Goal: Navigation & Orientation: Find specific page/section

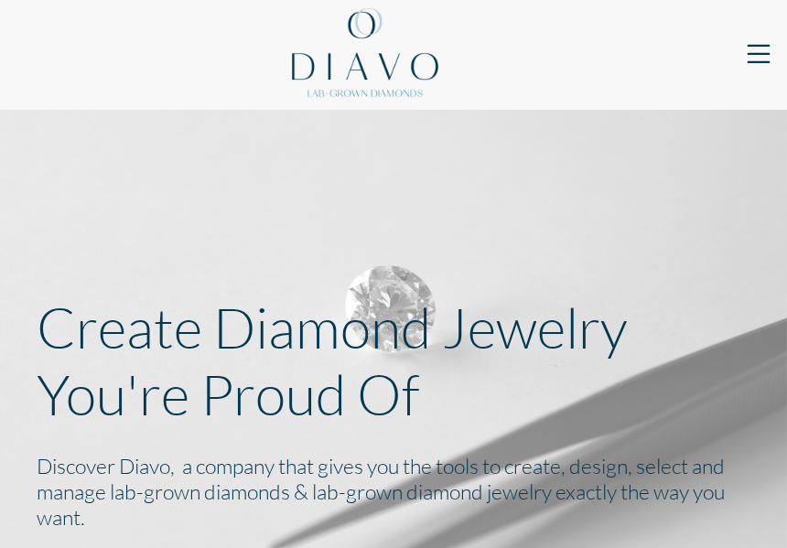
click at [744, 60] on span "Toggle navigation" at bounding box center [758, 54] width 33 height 33
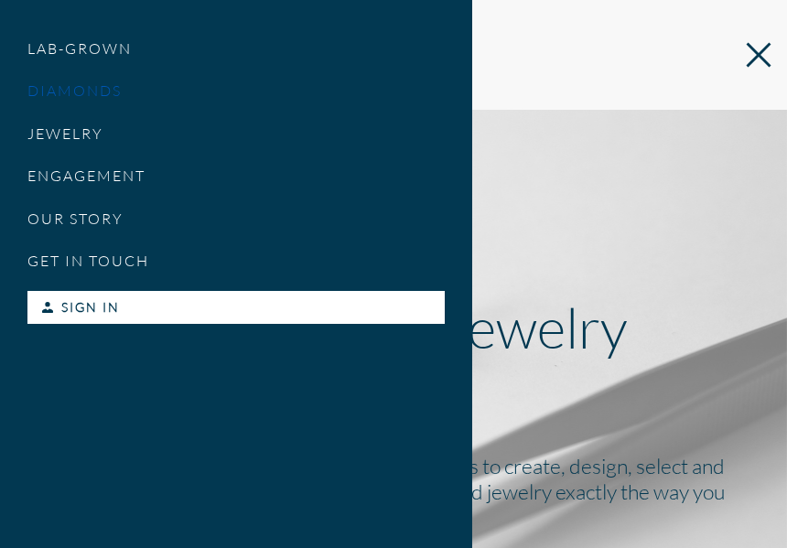
click at [111, 88] on link "DIAMONDS" at bounding box center [235, 91] width 417 height 42
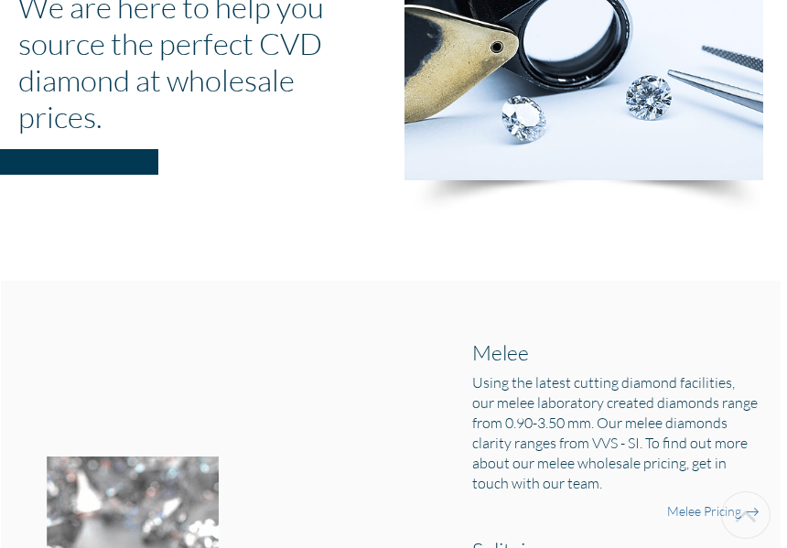
scroll to position [0, 3]
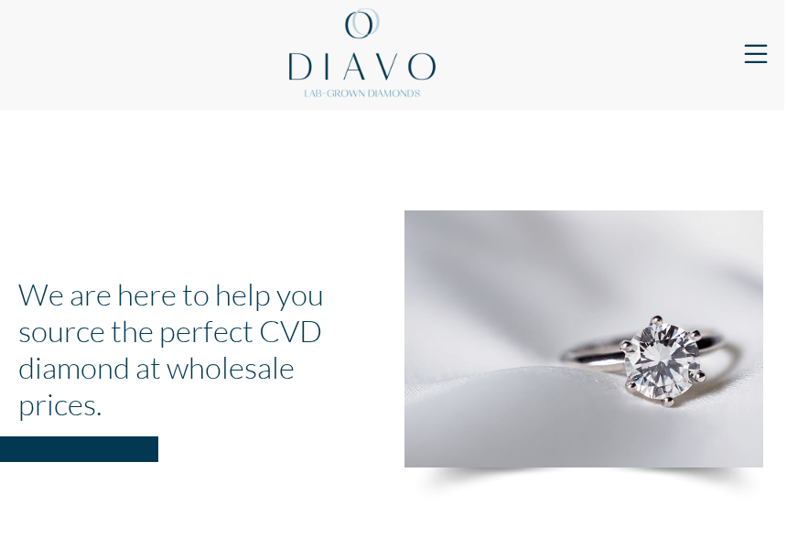
click at [767, 45] on span "Toggle navigation" at bounding box center [755, 54] width 33 height 33
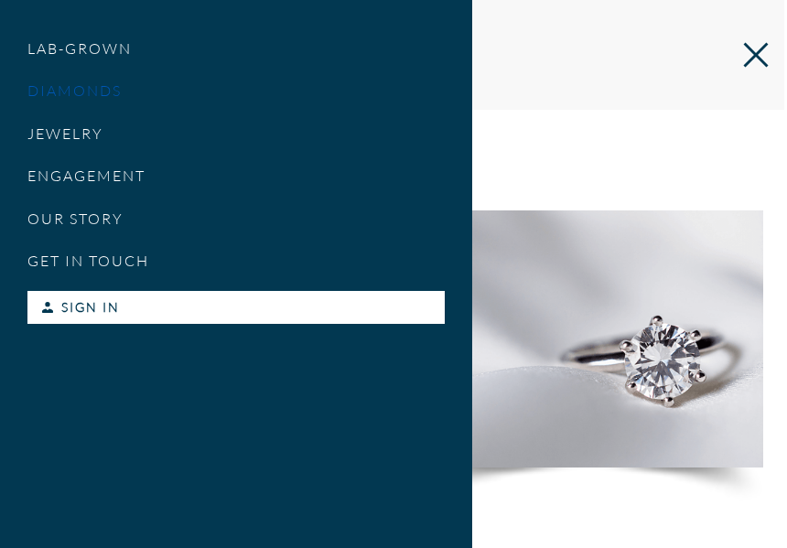
click at [153, 80] on link "DIAMONDS" at bounding box center [235, 91] width 417 height 42
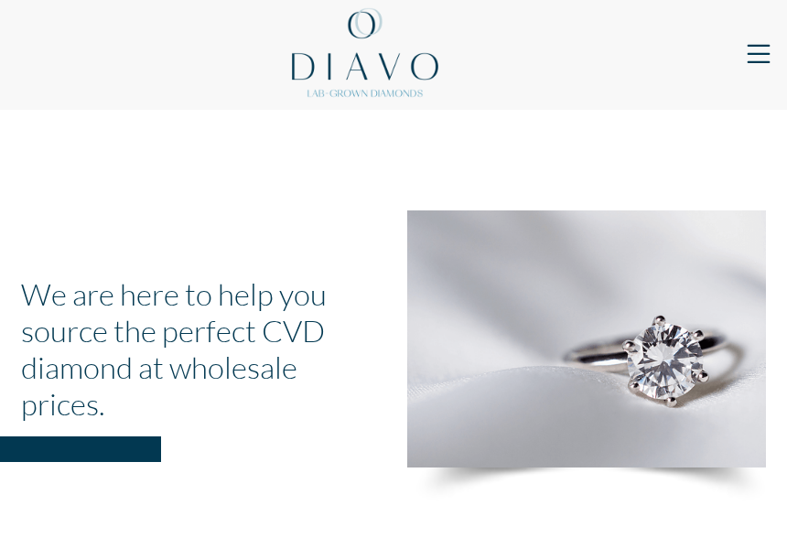
click at [767, 63] on span "Toggle navigation" at bounding box center [758, 54] width 33 height 33
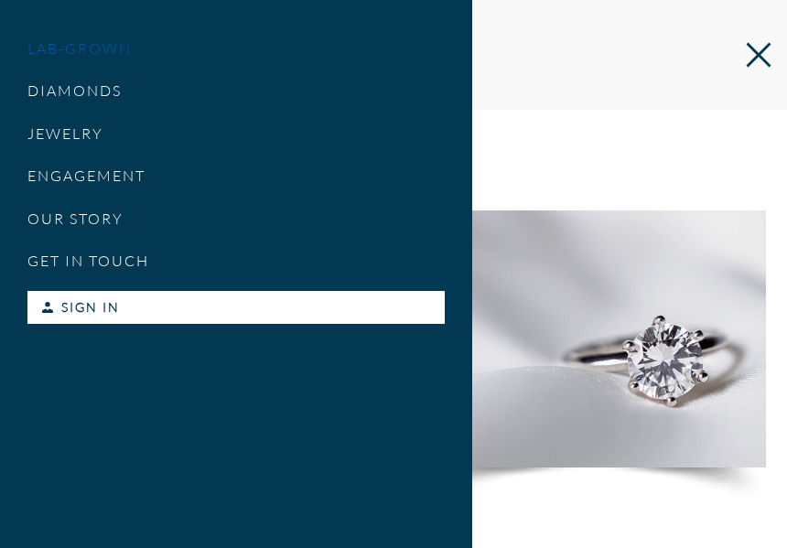
click at [88, 38] on link "LAB-GROWN" at bounding box center [235, 48] width 417 height 42
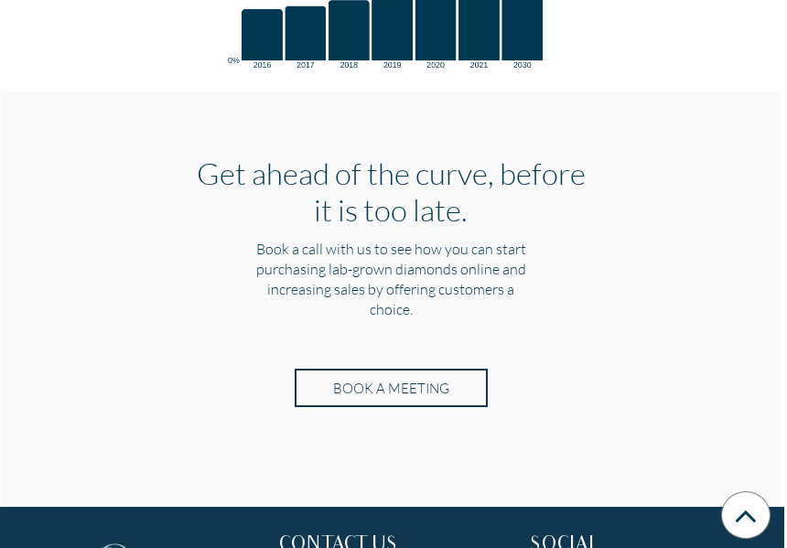
scroll to position [4224, 0]
